Goal: Transaction & Acquisition: Purchase product/service

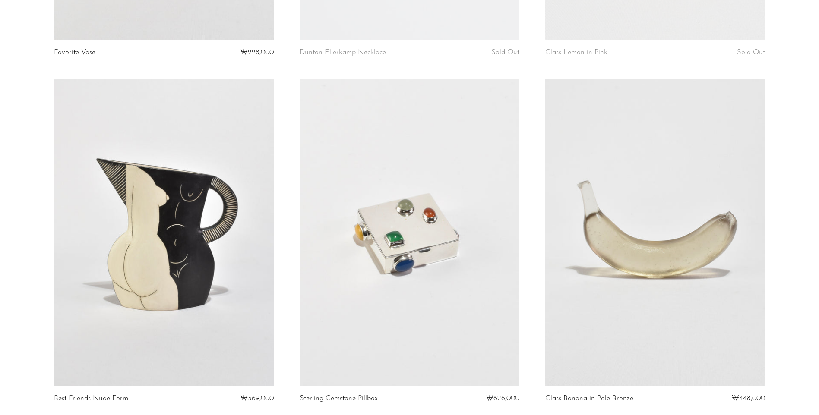
scroll to position [345, 0]
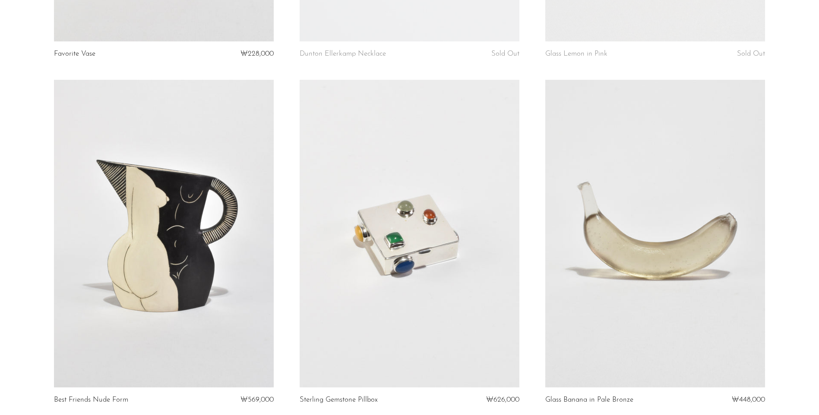
click at [613, 233] on link at bounding box center [655, 234] width 220 height 308
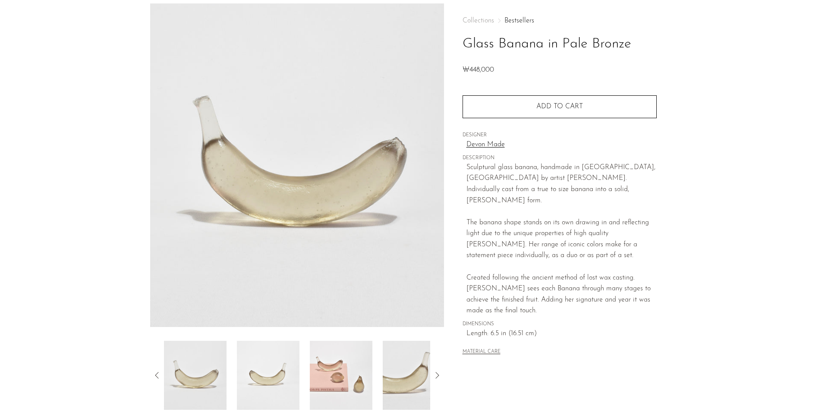
scroll to position [86, 0]
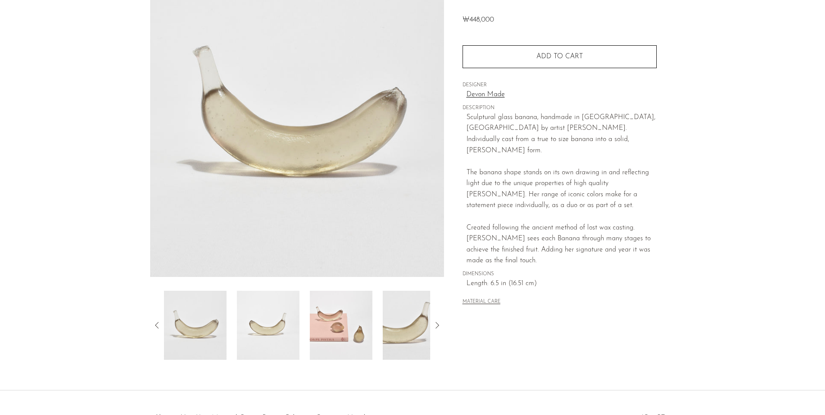
click at [346, 326] on img at bounding box center [341, 325] width 63 height 69
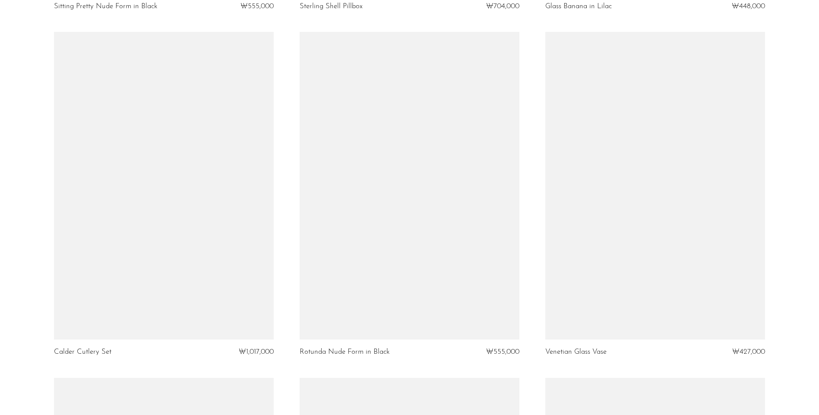
scroll to position [2245, 0]
